Goal: Information Seeking & Learning: Learn about a topic

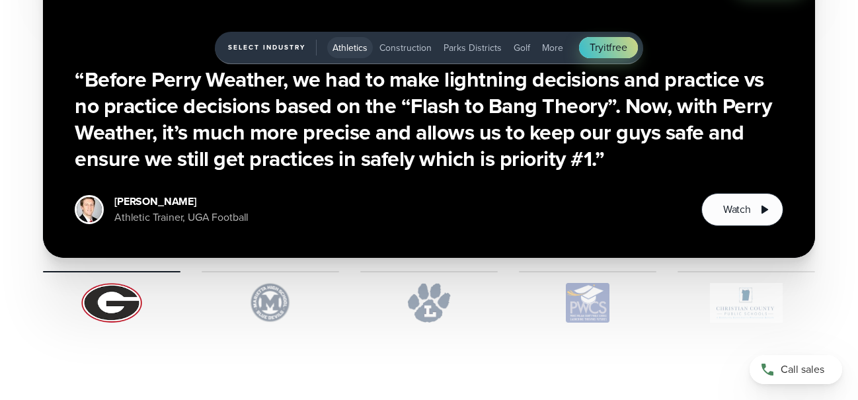
scroll to position [3240, 0]
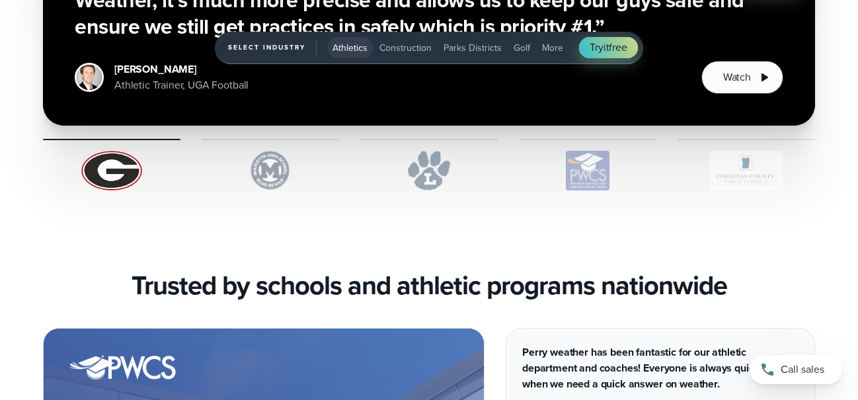
click at [286, 187] on img "1 of 5" at bounding box center [271, 171] width 138 height 40
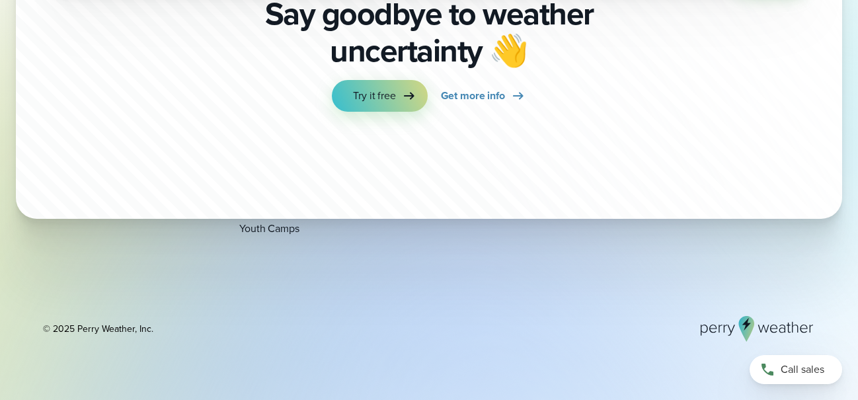
scroll to position [4548, 0]
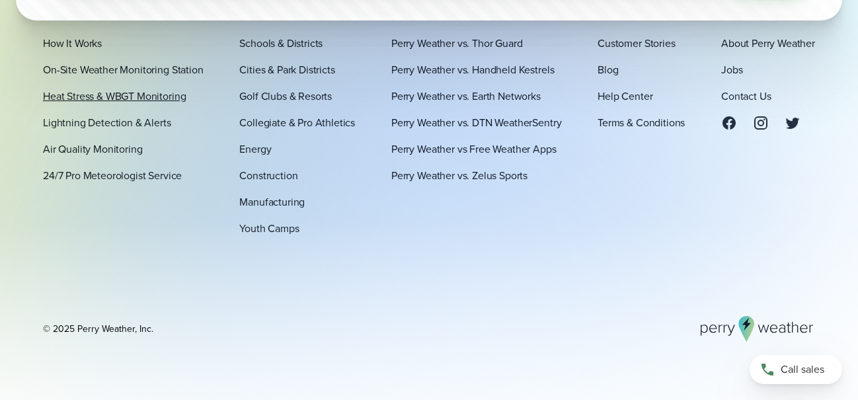
click at [112, 92] on link "Heat Stress & WBGT Monitoring" at bounding box center [114, 96] width 143 height 16
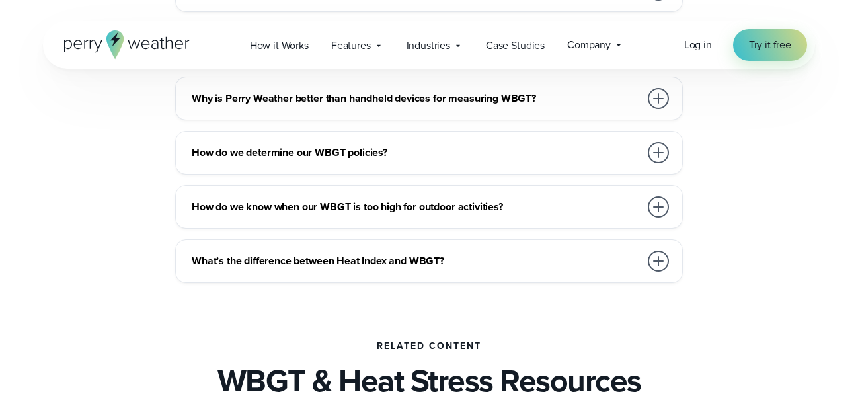
scroll to position [3769, 0]
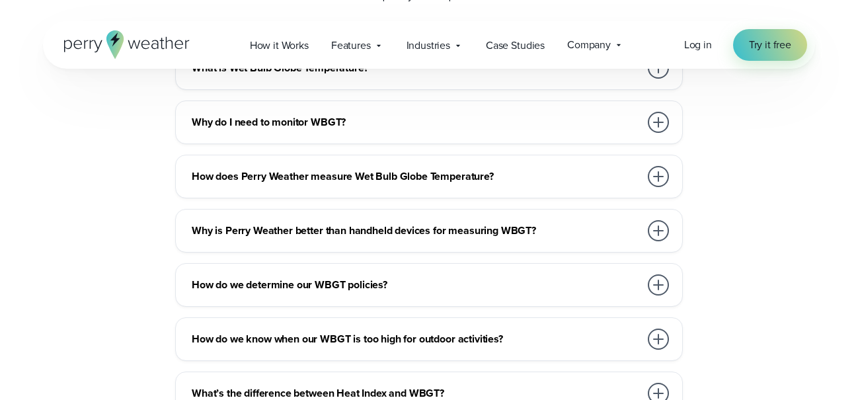
drag, startPoint x: 666, startPoint y: 173, endPoint x: 668, endPoint y: 182, distance: 9.5
click at [665, 173] on div at bounding box center [658, 176] width 21 height 21
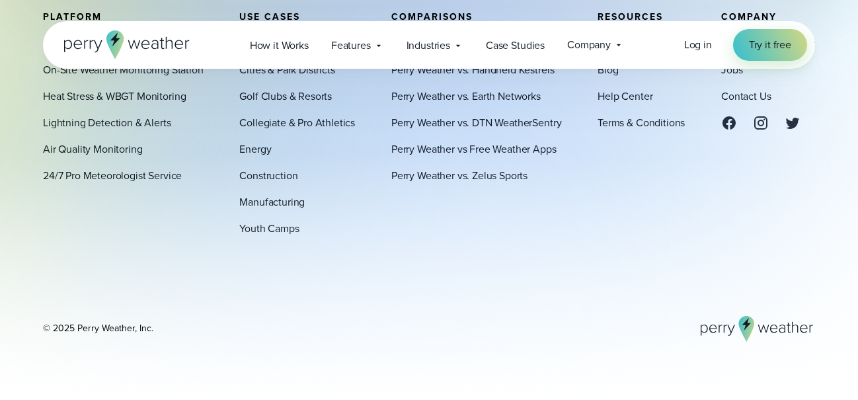
scroll to position [5058, 0]
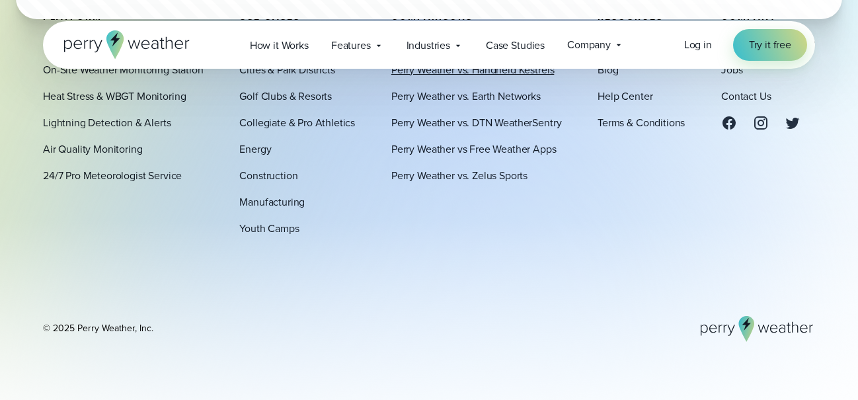
click at [532, 71] on link "Perry Weather vs. Handheld Kestrels" at bounding box center [472, 69] width 163 height 16
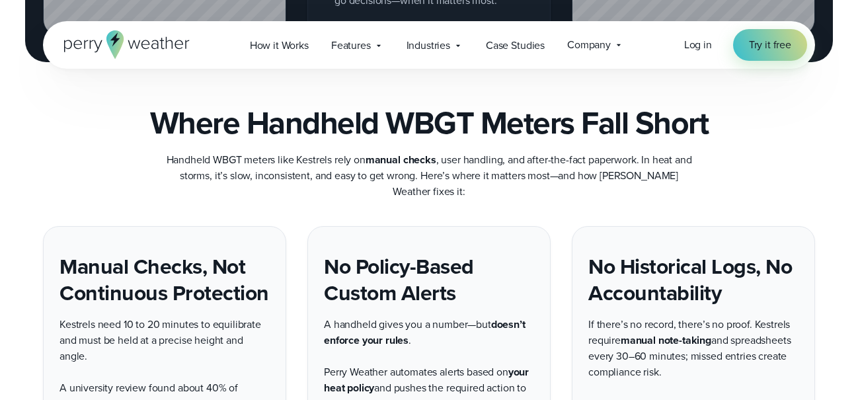
scroll to position [2050, 0]
